Goal: Information Seeking & Learning: Check status

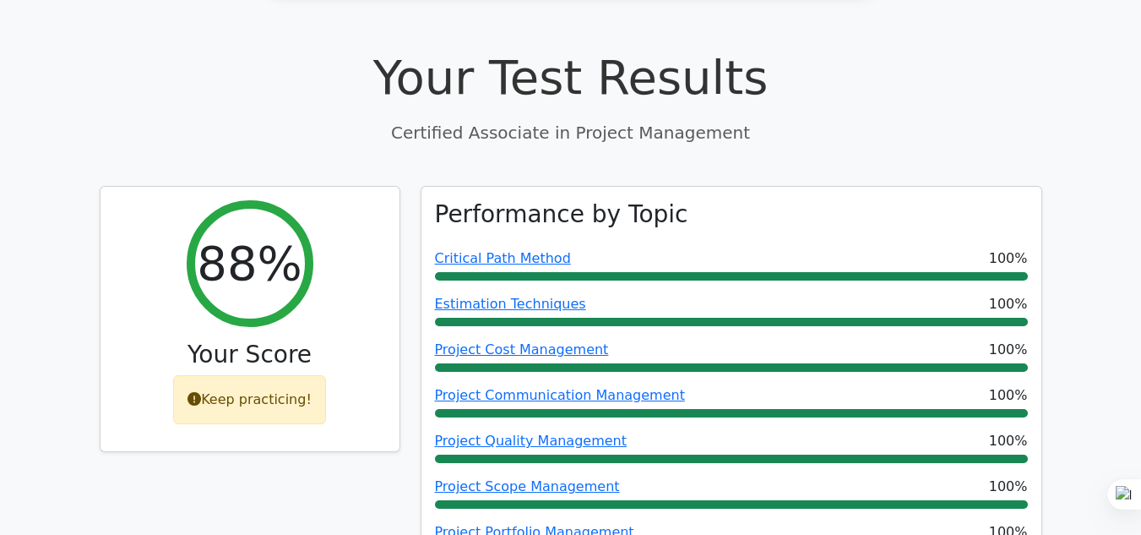
scroll to position [576, 0]
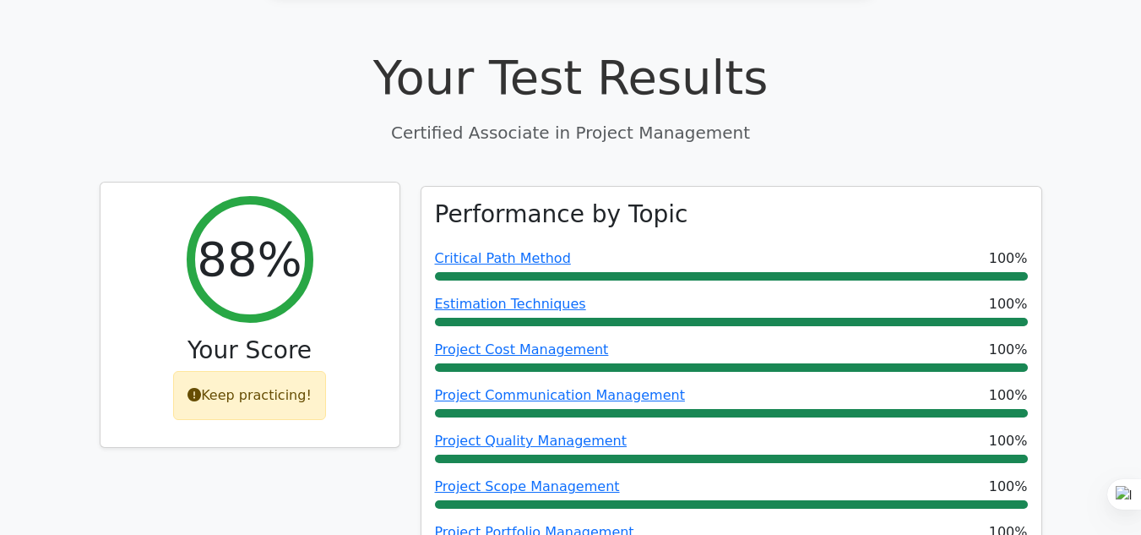
click at [278, 371] on div "Keep practicing!" at bounding box center [249, 395] width 153 height 49
click at [274, 371] on div "Keep practicing!" at bounding box center [249, 395] width 153 height 49
click at [275, 231] on h2 "88%" at bounding box center [249, 259] width 105 height 57
click at [297, 371] on div "Keep practicing!" at bounding box center [249, 395] width 153 height 49
click at [248, 371] on div "Keep practicing!" at bounding box center [249, 395] width 153 height 49
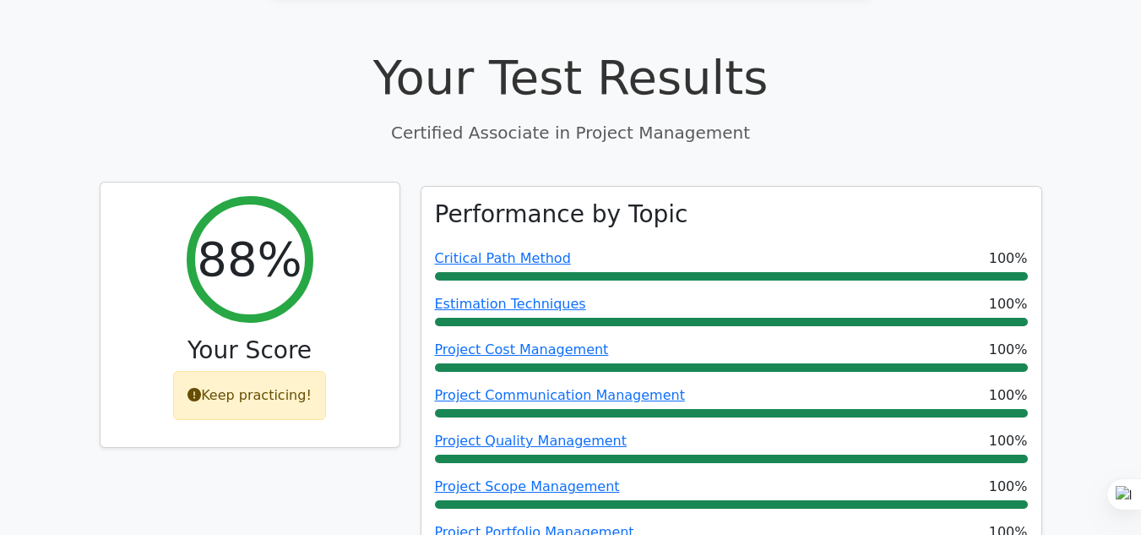
click at [274, 231] on h2 "88%" at bounding box center [249, 259] width 105 height 57
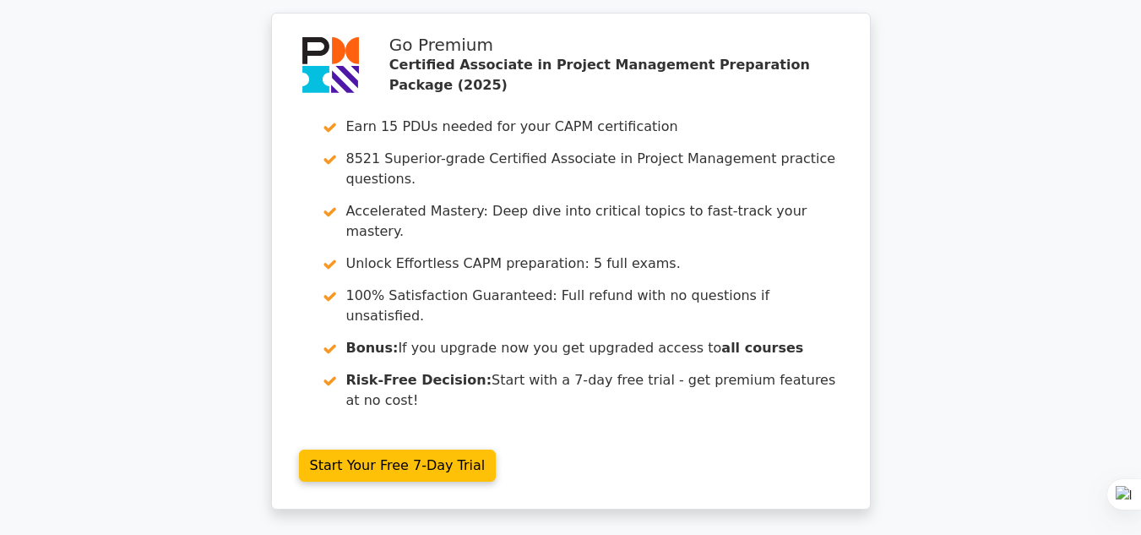
scroll to position [3731, 0]
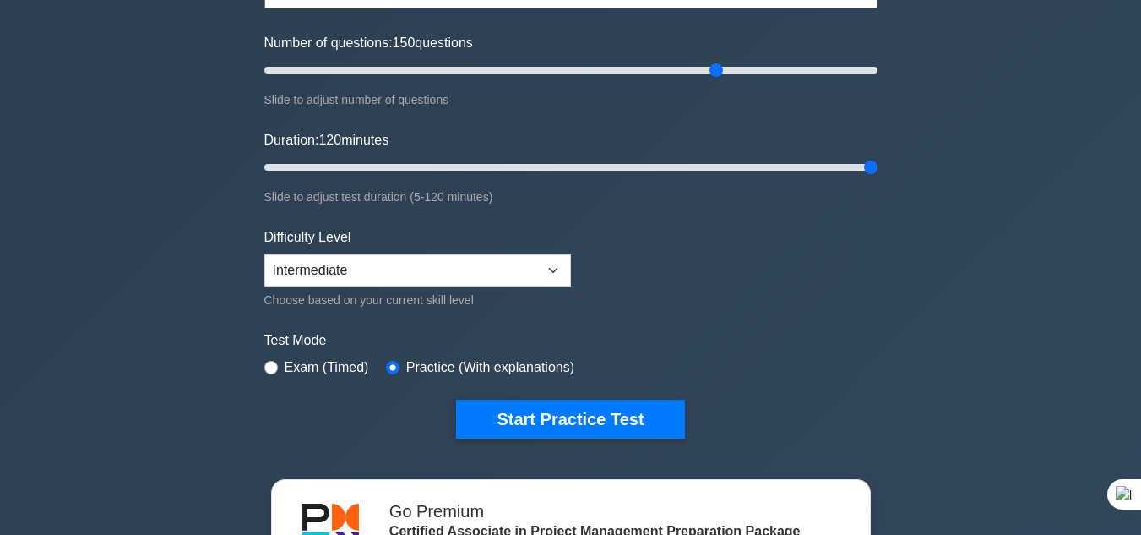
scroll to position [155, 0]
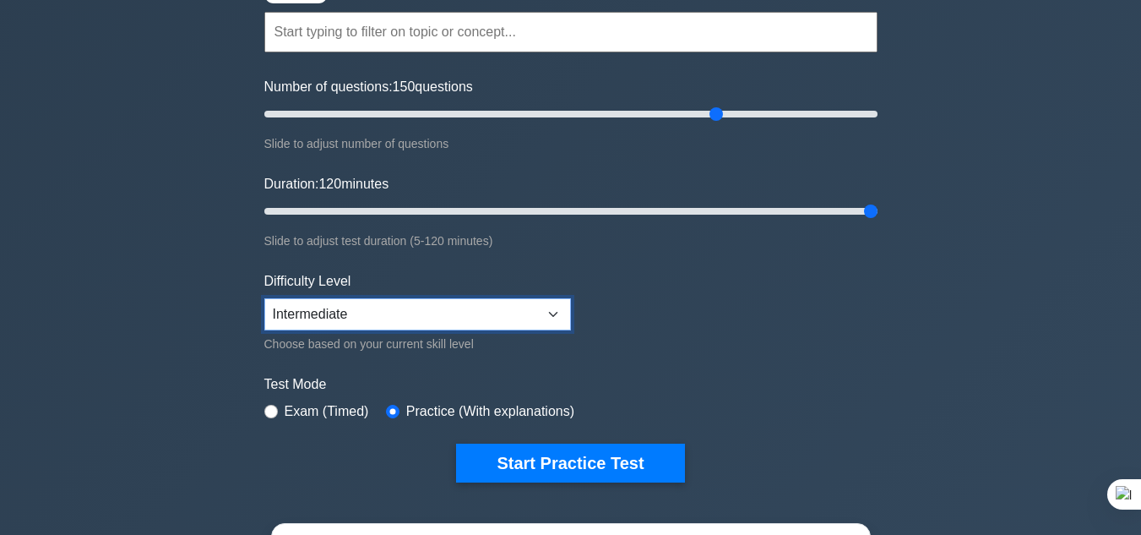
click at [560, 313] on select "Beginner Intermediate Expert" at bounding box center [417, 314] width 307 height 32
select select "expert"
click at [264, 298] on select "Beginner Intermediate Expert" at bounding box center [417, 314] width 307 height 32
drag, startPoint x: 625, startPoint y: 475, endPoint x: 1070, endPoint y: 315, distance: 472.2
click at [1070, 315] on div "Certified Associate in Project Management Customize Your Next Practice Test Top…" at bounding box center [570, 430] width 1141 height 1063
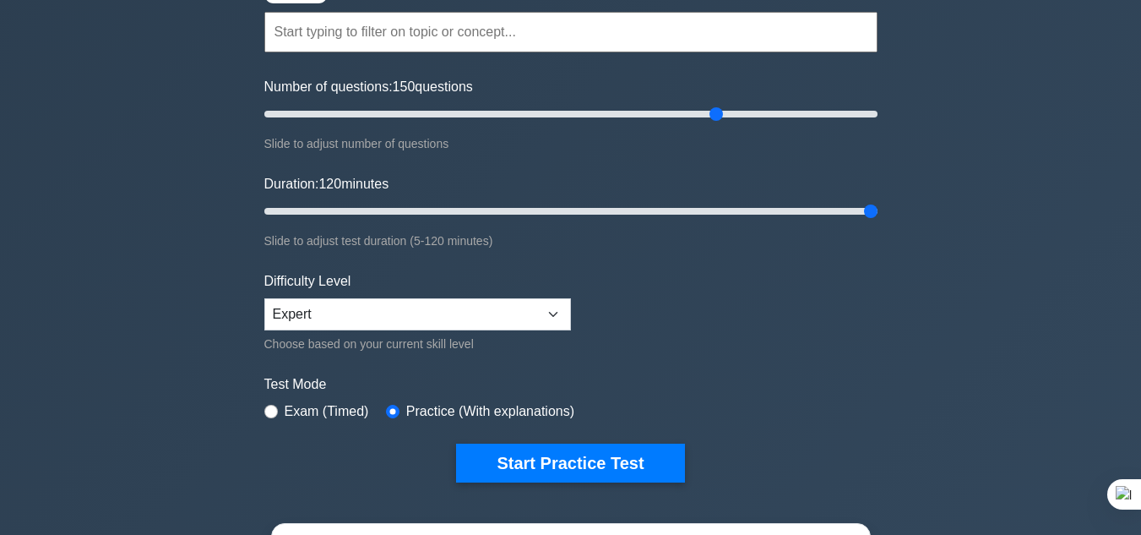
drag, startPoint x: 587, startPoint y: 463, endPoint x: 972, endPoint y: 267, distance: 431.5
click at [972, 267] on div "Certified Associate in Project Management Customize Your Next Practice Test Top…" at bounding box center [570, 430] width 1141 height 1063
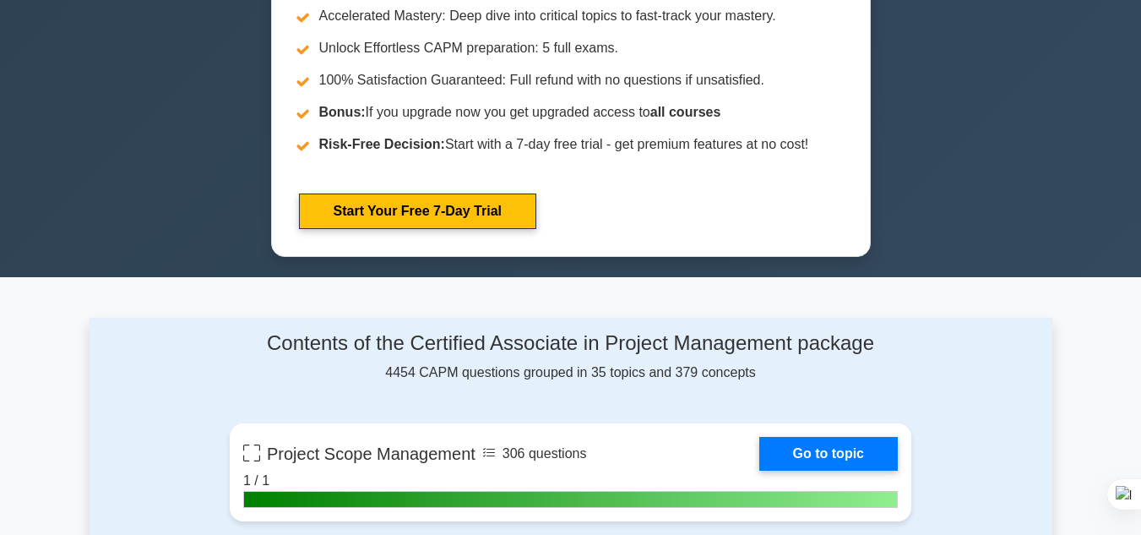
scroll to position [1160, 0]
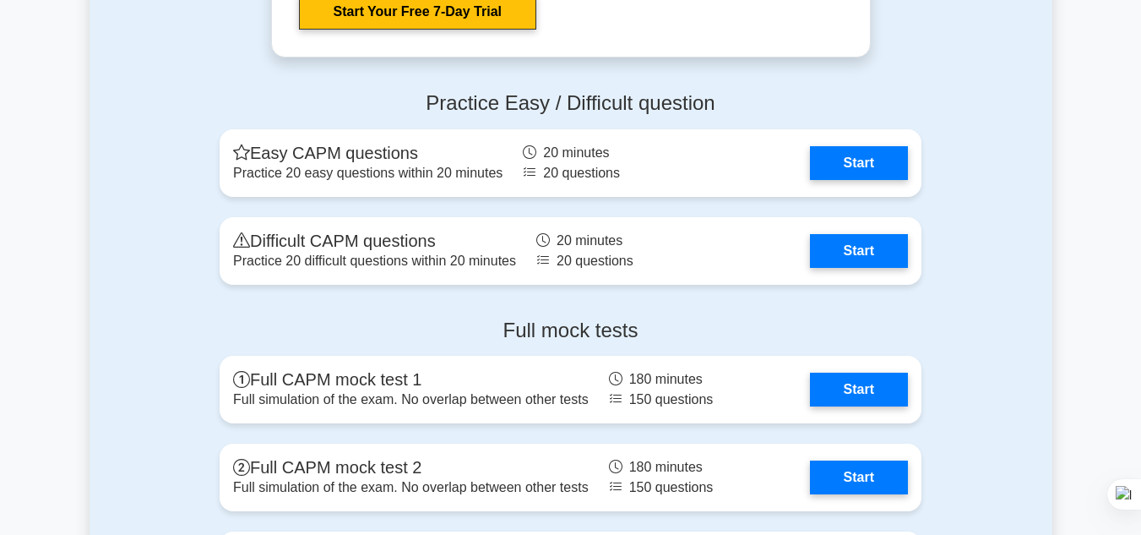
scroll to position [5272, 0]
